Goal: Complete application form: Complete application form

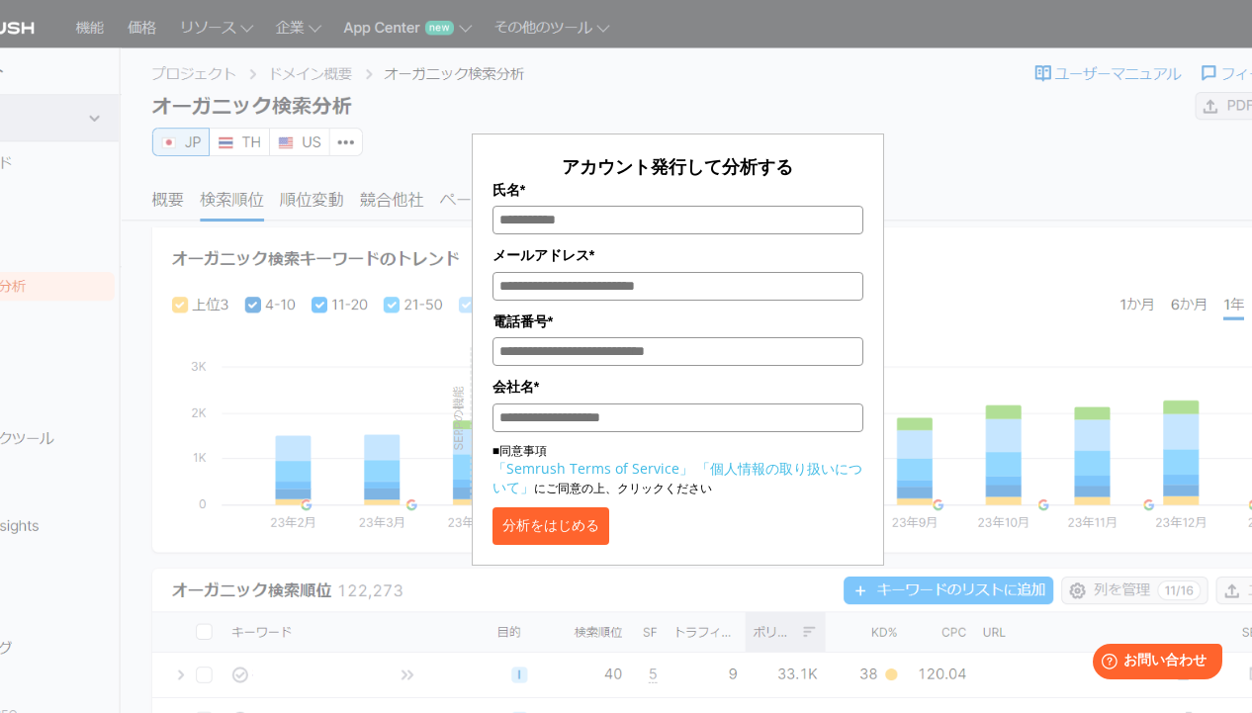
drag, startPoint x: 830, startPoint y: 191, endPoint x: 854, endPoint y: 208, distance: 29.1
click at [854, 208] on div "氏名*" at bounding box center [678, 206] width 372 height 55
click at [609, 528] on button "分析をはじめる" at bounding box center [550, 526] width 117 height 38
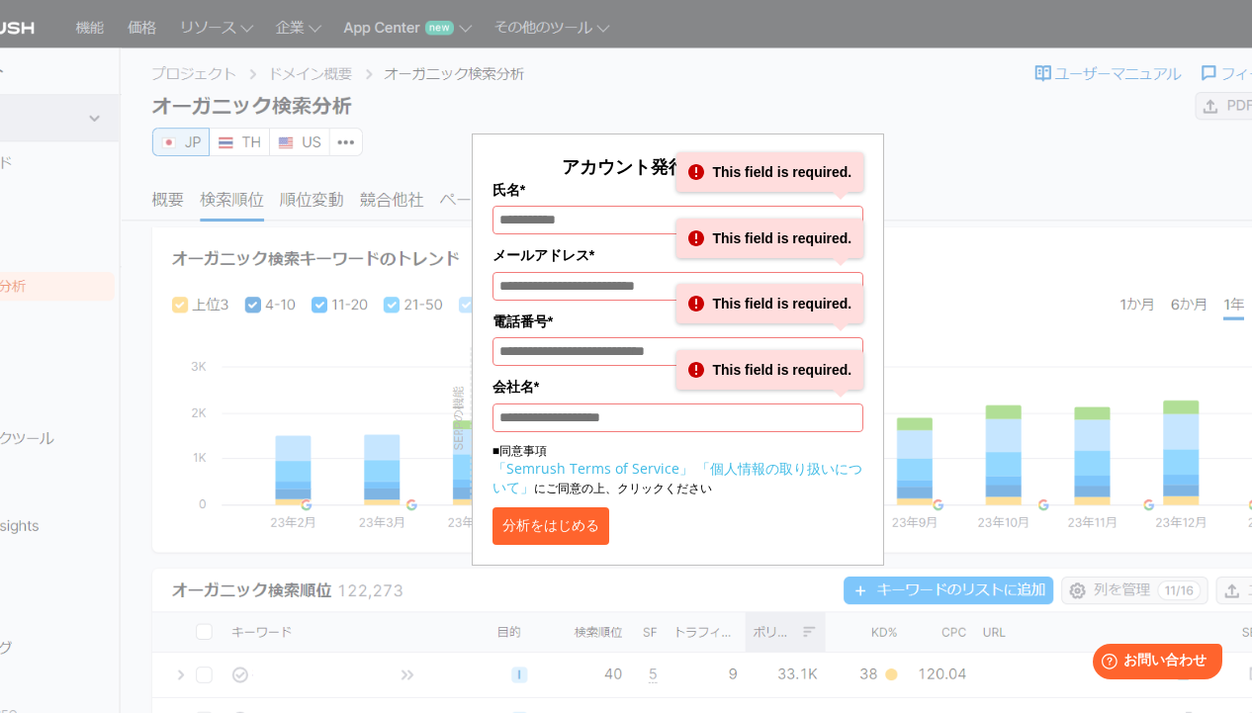
click at [609, 528] on button "分析をはじめる" at bounding box center [550, 526] width 117 height 38
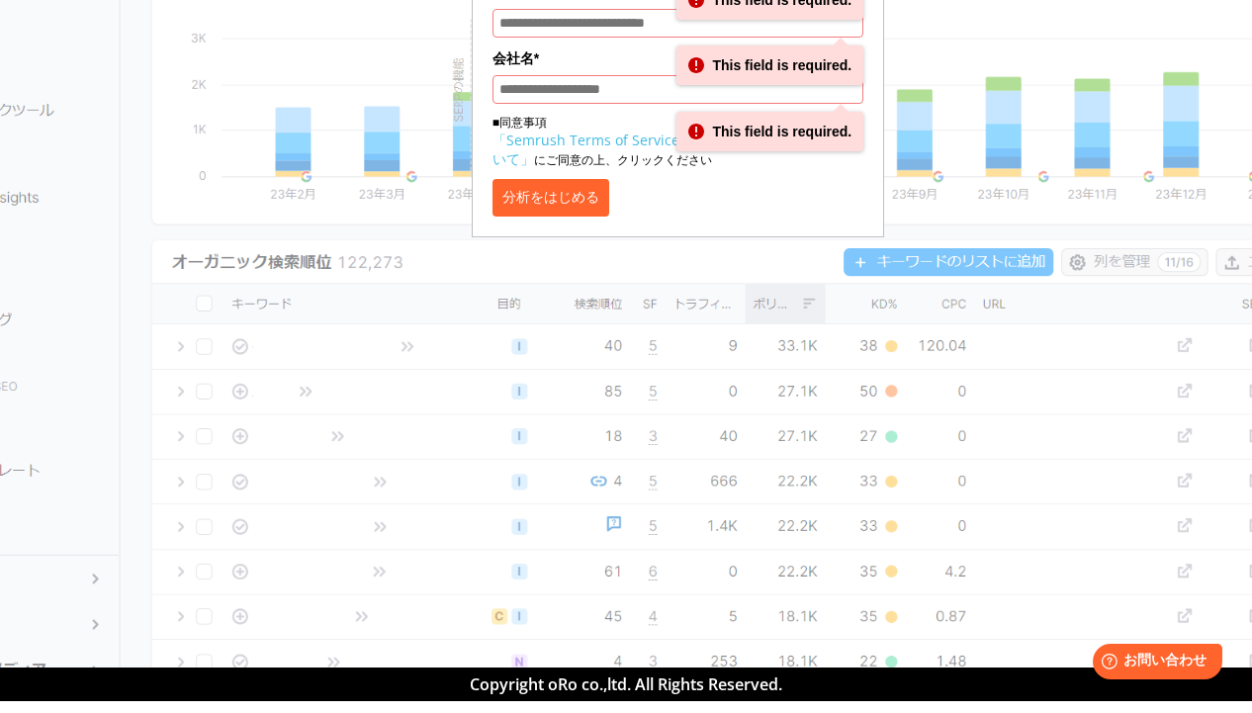
scroll to position [336, 0]
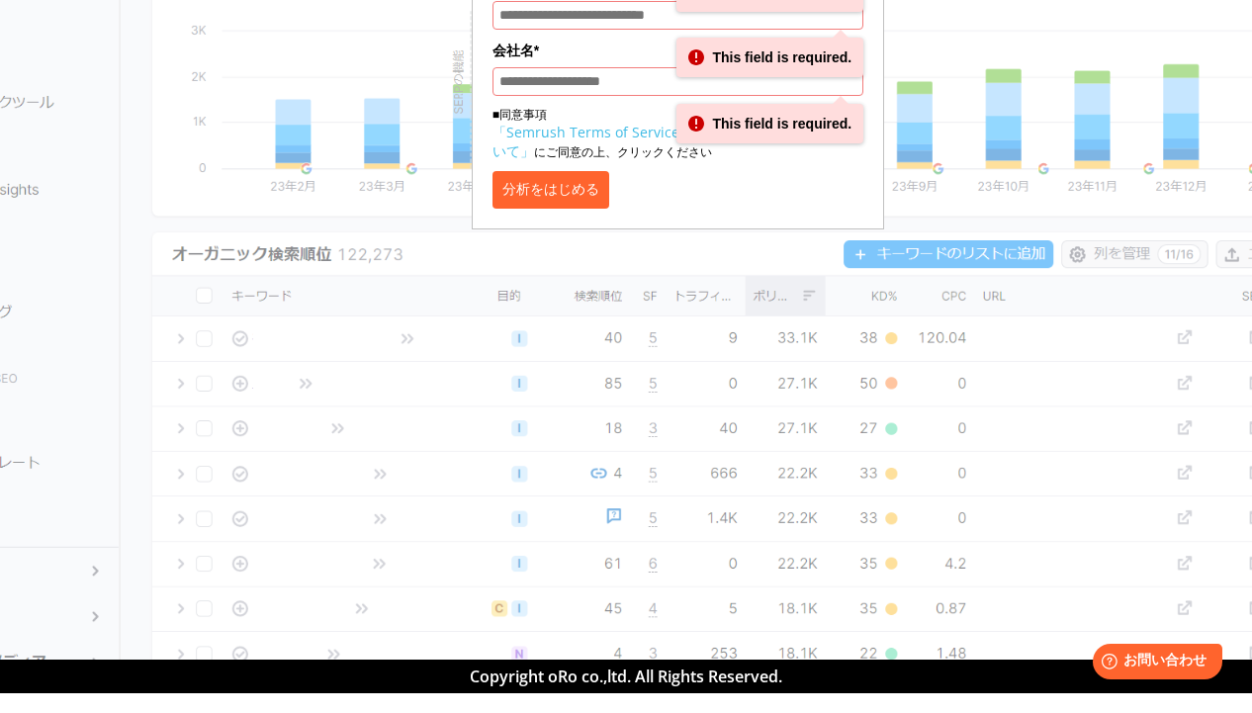
click at [320, 249] on section "アカウント発行して分析する 氏名* This field is required. メールアドレス* This field is required. 電話番号…" at bounding box center [626, 162] width 1252 height 996
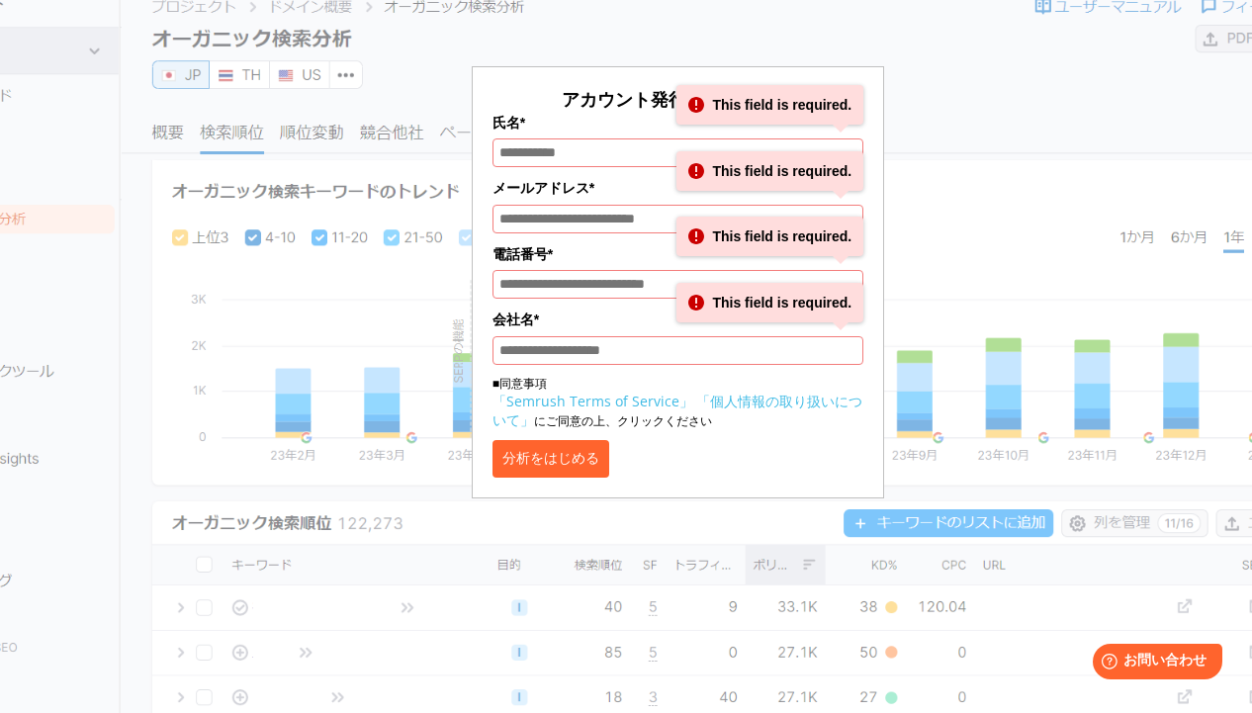
scroll to position [67, 0]
